Goal: Information Seeking & Learning: Understand process/instructions

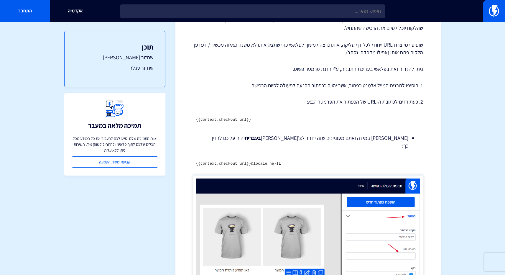
scroll to position [138, 0]
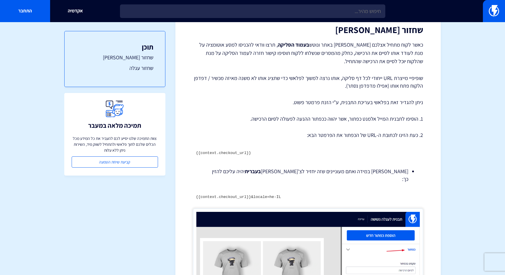
scroll to position [82, 0]
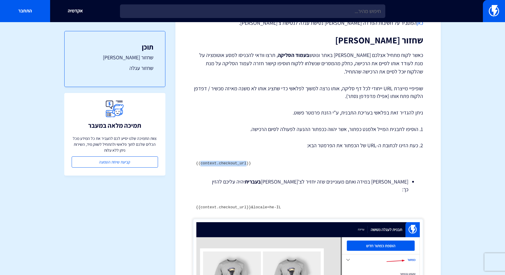
drag, startPoint x: 201, startPoint y: 149, endPoint x: 247, endPoint y: 149, distance: 45.4
click at [247, 161] on code "{{context.checkout_url}}" at bounding box center [223, 163] width 55 height 4
copy code "context.checkout_url"
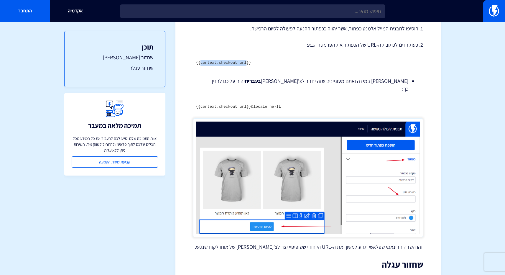
scroll to position [222, 0]
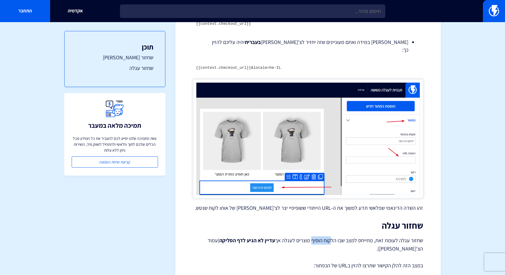
drag, startPoint x: 331, startPoint y: 217, endPoint x: 313, endPoint y: 217, distance: 18.0
click at [313, 236] on p "שחזור עגלה לעומת זאת, מתייחס למצב שבו הלקוח הוסיף מוצרים לעגלה אך עדיין לא הגיע…" at bounding box center [308, 244] width 230 height 17
click at [300, 236] on p "שחזור עגלה לעומת זאת, מתייחס למצב שבו הלקוח הוסיף מוצרים לעגלה אך עדיין לא הגיע…" at bounding box center [308, 244] width 230 height 17
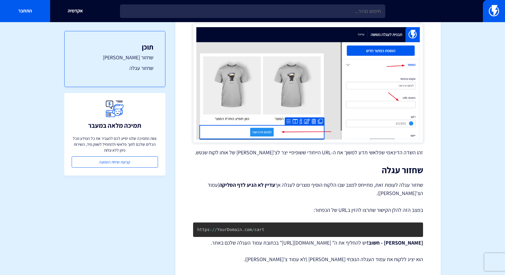
scroll to position [75, 0]
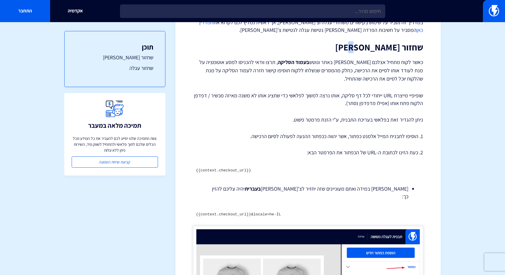
drag, startPoint x: 390, startPoint y: 29, endPoint x: 378, endPoint y: 35, distance: 13.2
click at [382, 42] on h2 "שחזור צ'קאווט" at bounding box center [308, 47] width 230 height 10
click at [378, 42] on h2 "שחזור צ'קאווט" at bounding box center [308, 47] width 230 height 10
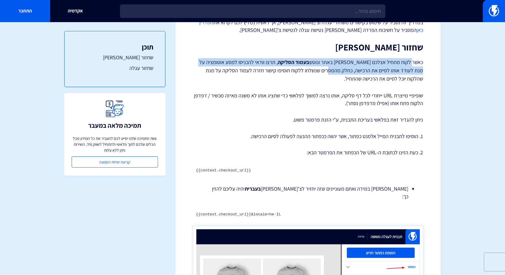
drag, startPoint x: 413, startPoint y: 48, endPoint x: 353, endPoint y: 55, distance: 60.6
click at [353, 58] on p "כאשר לקוח מתחיל אצלכם צ'ק אאוט באתר ונוטש בעמוד הסליקה , תרצו וודאי להכניסו למס…" at bounding box center [308, 70] width 230 height 25
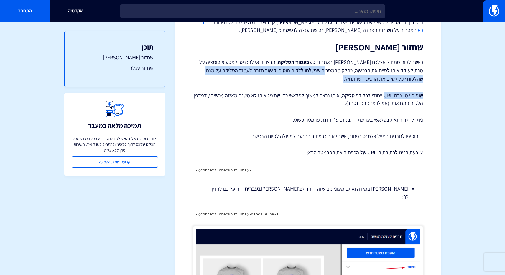
drag, startPoint x: 350, startPoint y: 55, endPoint x: 351, endPoint y: 76, distance: 21.0
click at [351, 76] on div "קישורי שחזור עגלה וצ'קאווט – שופיפיי במדריך זה נסביר על שימוש בקישורים משחזרי ע…" at bounding box center [308, 226] width 230 height 478
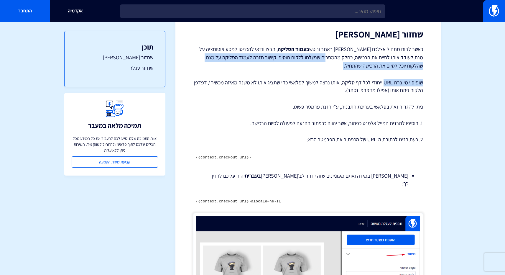
scroll to position [98, 0]
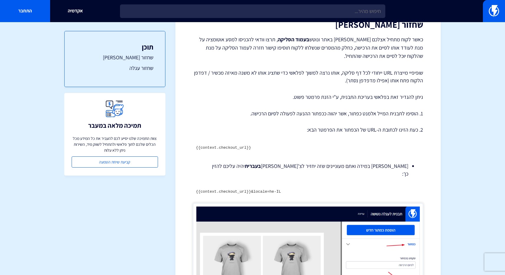
click at [394, 93] on p "ניתן להגדיר זאת בפלאשי בעריכת התבנית, ע"י הזנת פרמטר פשוט." at bounding box center [308, 97] width 230 height 8
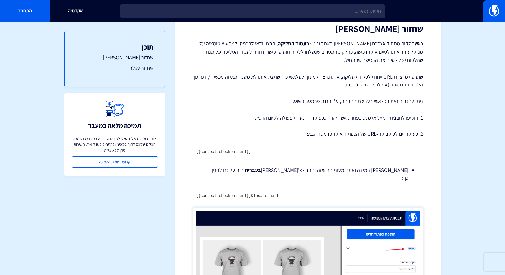
scroll to position [45, 0]
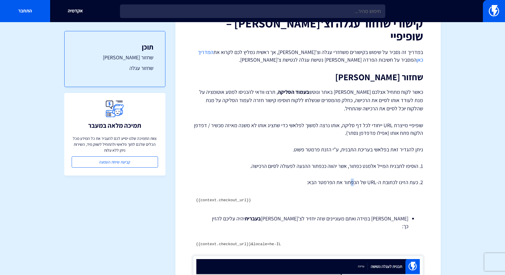
drag, startPoint x: 355, startPoint y: 168, endPoint x: 350, endPoint y: 168, distance: 5.0
click at [350, 178] on p "2. כעת הזינו לכתובת ה-URL של הכפתור את הפרמטר הבא:" at bounding box center [308, 182] width 230 height 8
click at [347, 178] on p "2. כעת הזינו לכתובת ה-URL של הכפתור את הפרמטר הבא:" at bounding box center [308, 182] width 230 height 8
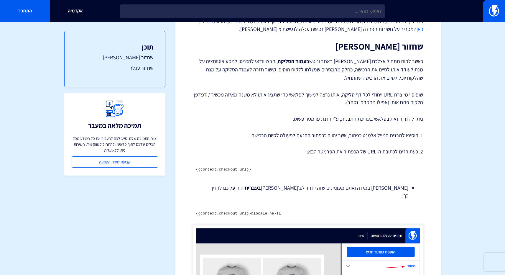
scroll to position [98, 0]
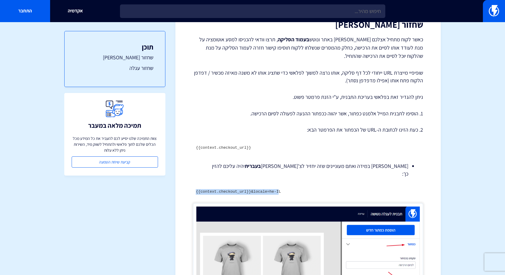
drag, startPoint x: 196, startPoint y: 170, endPoint x: 279, endPoint y: 171, distance: 82.9
click at [279, 189] on code "{{context.checkout_url}}&locale=he-IL" at bounding box center [238, 191] width 85 height 4
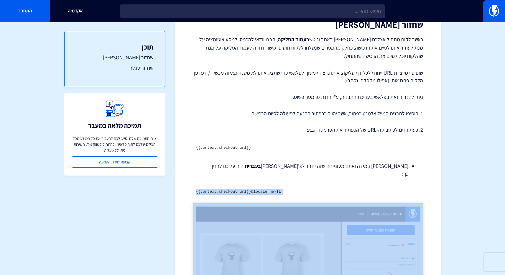
click at [279, 189] on code "{{context.checkout_url}}&locale=he-IL" at bounding box center [238, 191] width 85 height 4
click at [276, 189] on code "{{context.checkout_url}}&locale=he-IL" at bounding box center [238, 191] width 85 height 4
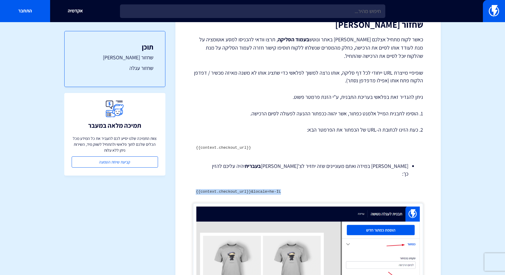
drag, startPoint x: 196, startPoint y: 169, endPoint x: 280, endPoint y: 172, distance: 83.5
click at [280, 186] on pre "{{context.checkout_url}}&locale=he-IL" at bounding box center [308, 191] width 230 height 11
copy code "{{context.checkout_url}}&locale=he-IL"
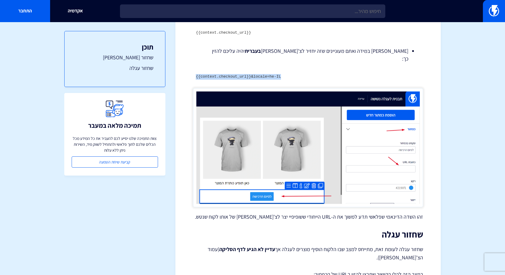
scroll to position [277, 0]
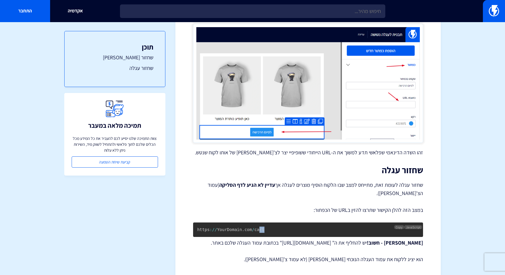
drag, startPoint x: 265, startPoint y: 208, endPoint x: 259, endPoint y: 206, distance: 5.7
click at [259, 222] on pre "https : / / YourDomain . com / cart" at bounding box center [308, 229] width 230 height 14
click at [401, 225] on span "Copy" at bounding box center [399, 227] width 7 height 4
click at [345, 222] on pre "https : / / YourDomain . com / cart" at bounding box center [308, 229] width 230 height 14
click at [399, 225] on span "Copied!" at bounding box center [397, 227] width 11 height 4
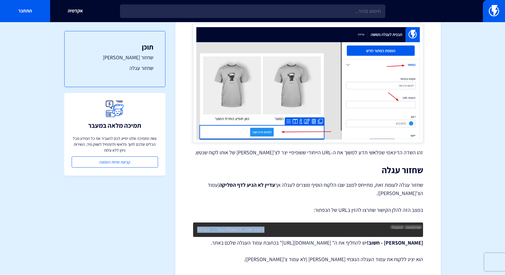
drag, startPoint x: 270, startPoint y: 207, endPoint x: 196, endPoint y: 207, distance: 74.0
click at [196, 222] on pre "https : / / YourDomain . com / cart" at bounding box center [308, 229] width 230 height 14
copy code "https : / / YourDomain . com / cart"
click at [271, 176] on div "קישורי שחזור עגלה וצ'קאווט – שופיפיי במדריך זה נסביר על שימוש בקישורים משחזרי ע…" at bounding box center [308, 24] width 230 height 478
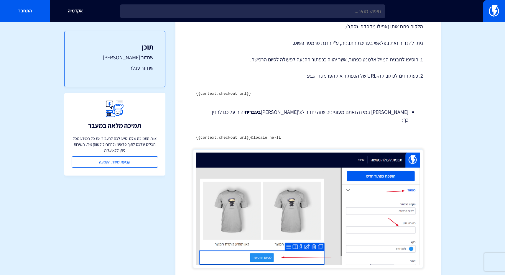
scroll to position [0, 0]
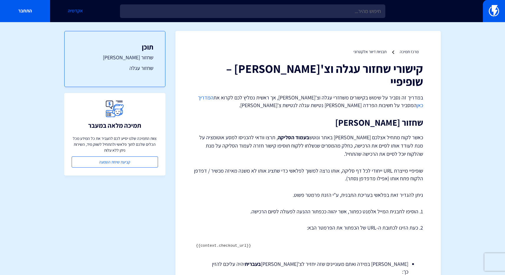
click at [70, 6] on link "אקדמיה" at bounding box center [75, 11] width 50 height 22
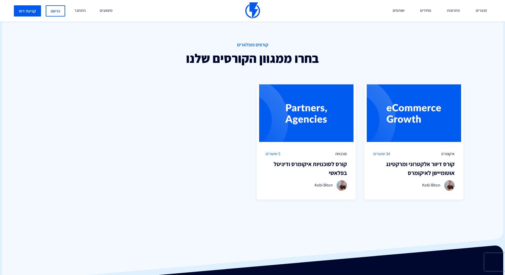
scroll to position [451, 0]
